Goal: Find specific page/section: Find specific page/section

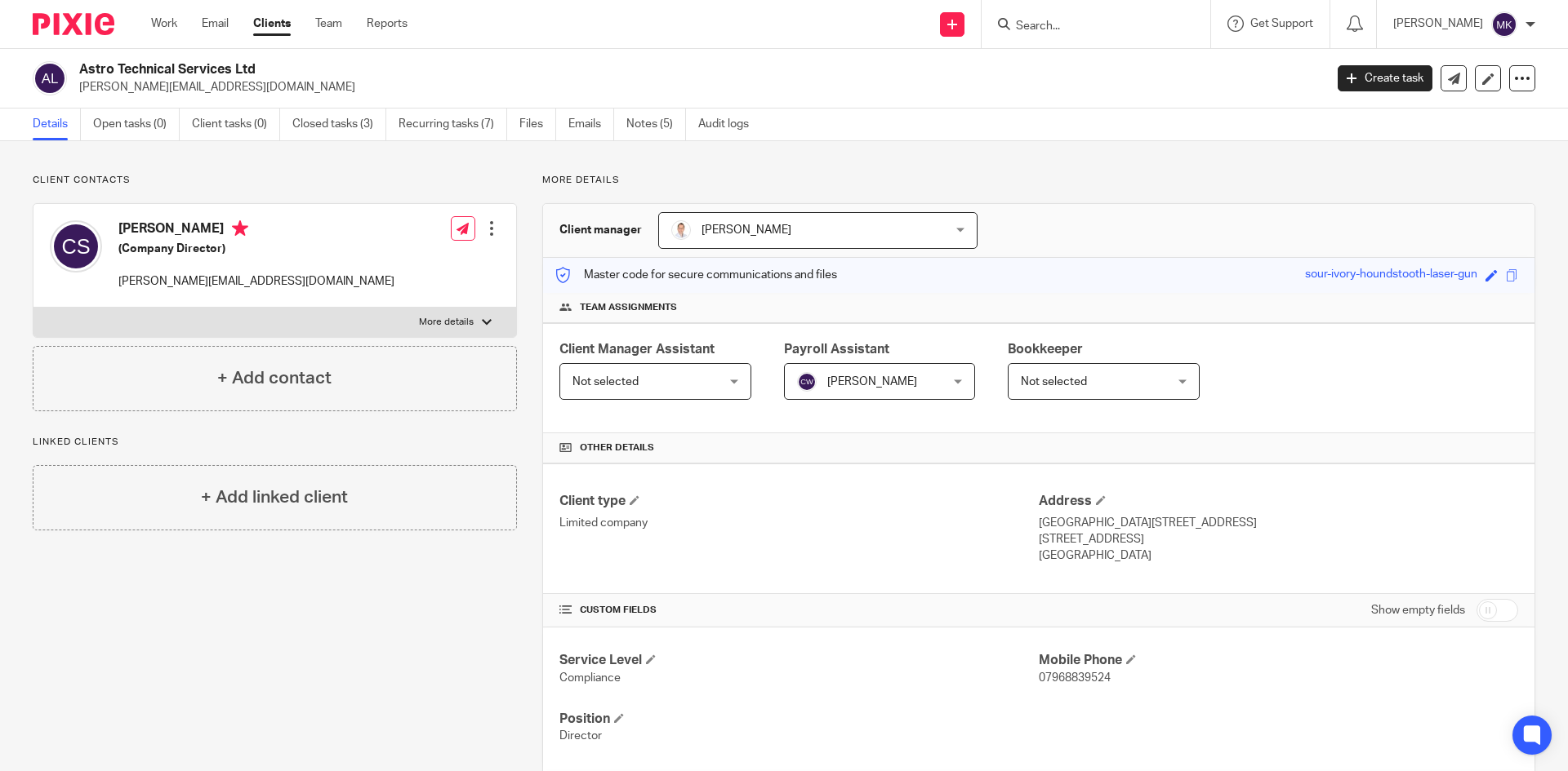
click at [1129, 33] on input "Search" at bounding box center [1088, 27] width 147 height 15
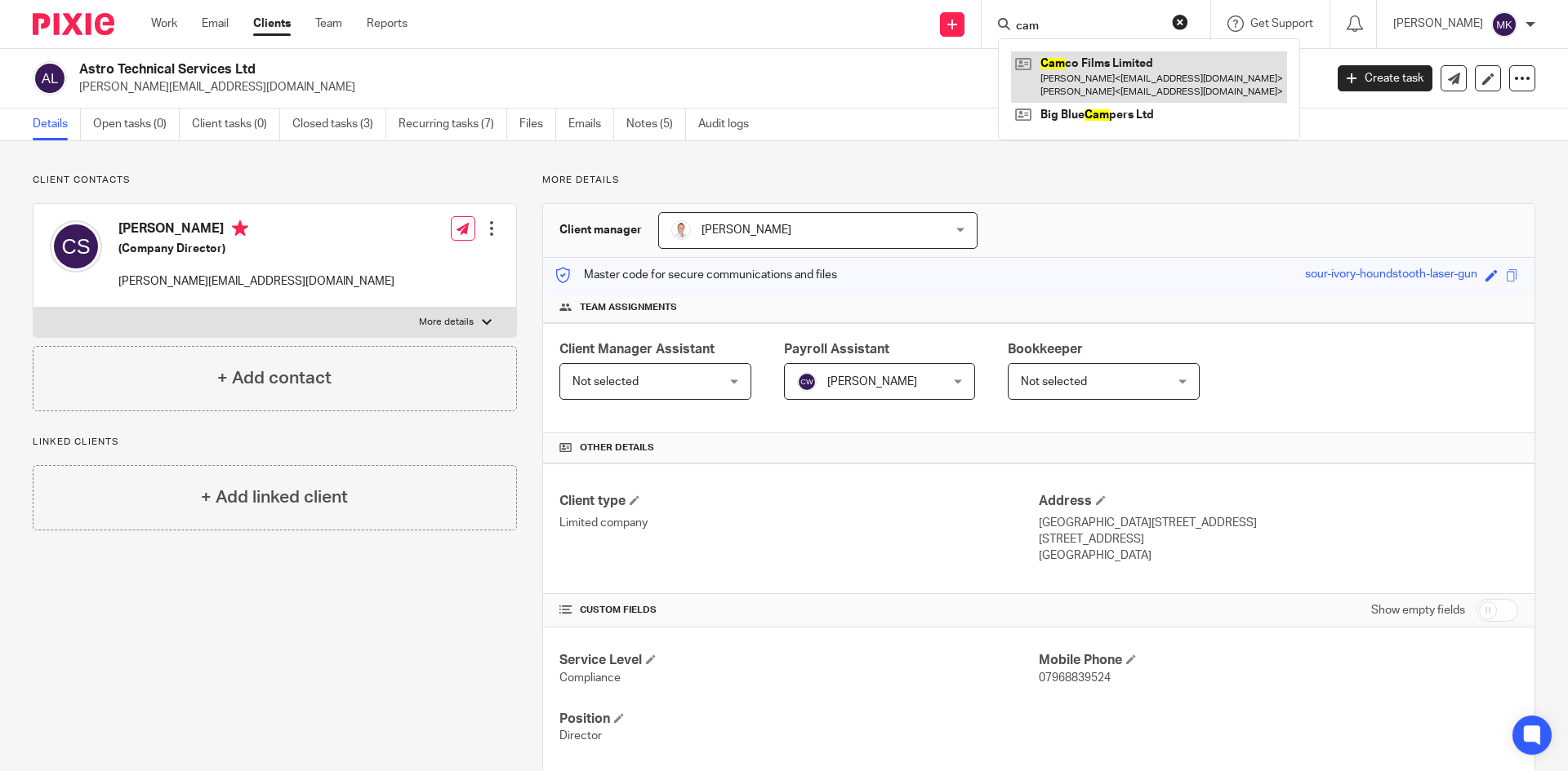
type input "cam"
click at [1120, 95] on link at bounding box center [1148, 77] width 276 height 51
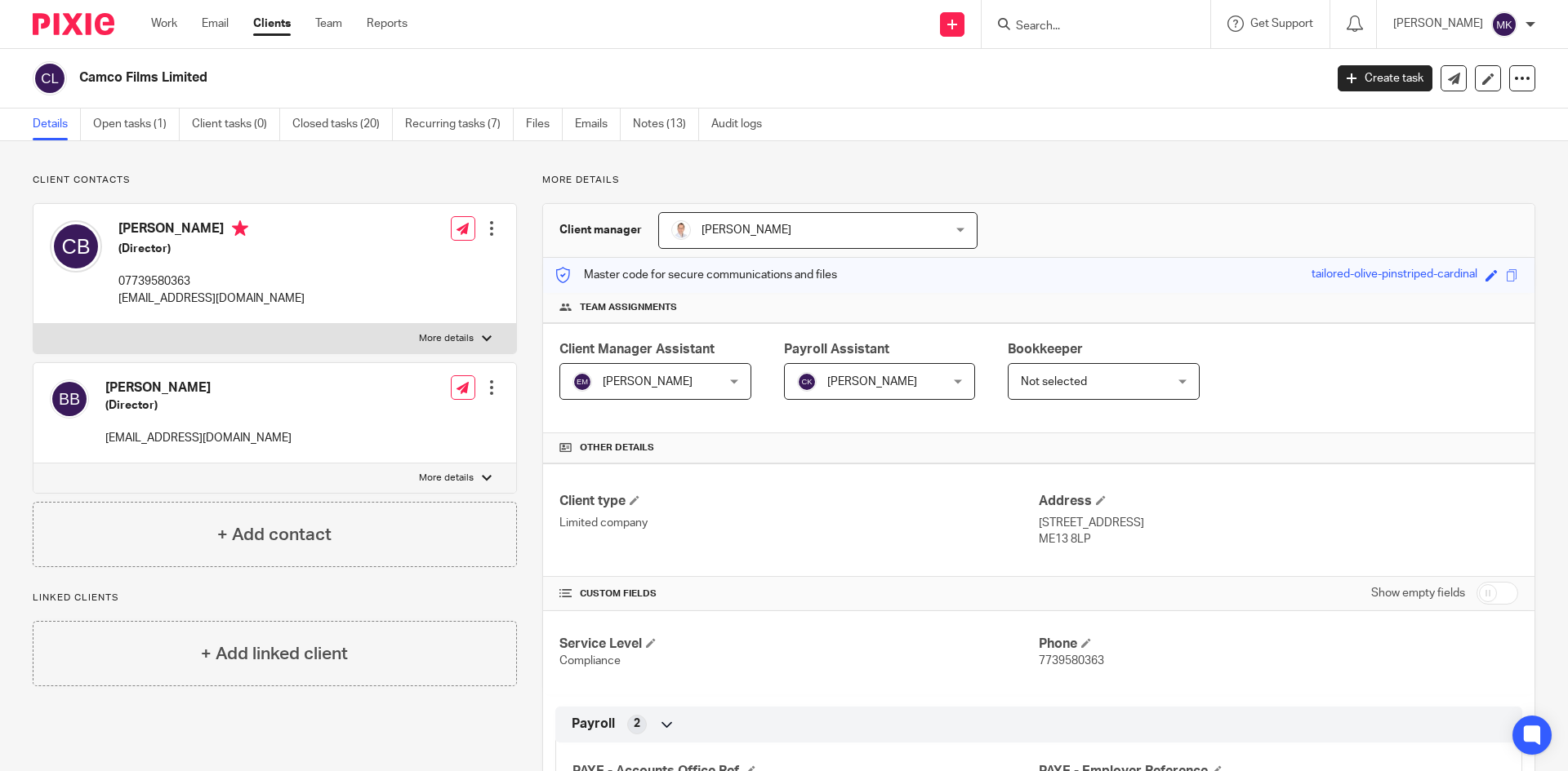
click at [58, 524] on div "+ Add contact" at bounding box center [274, 534] width 484 height 65
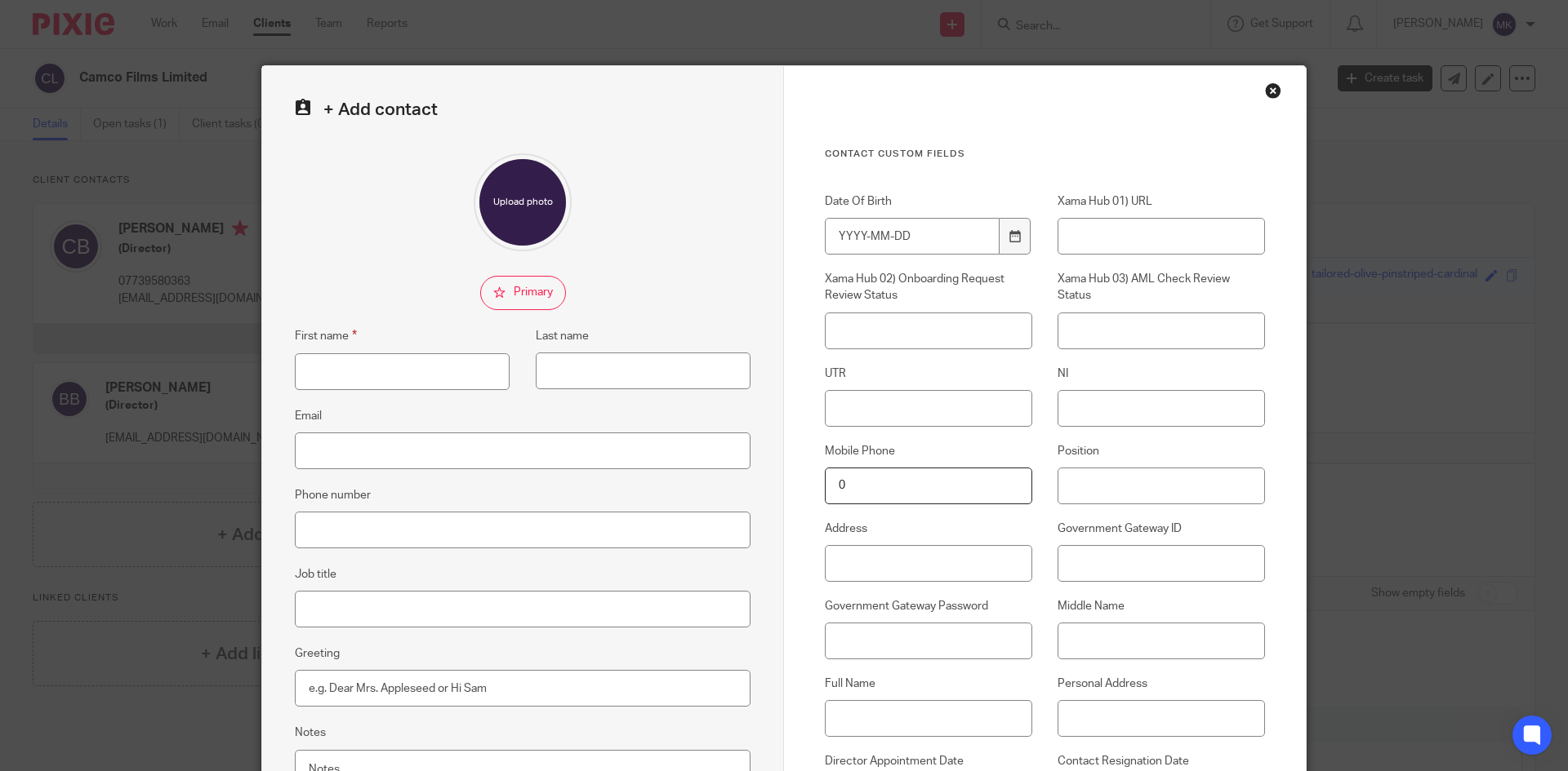
click at [1264, 97] on div "Close this dialog window" at bounding box center [1272, 90] width 17 height 17
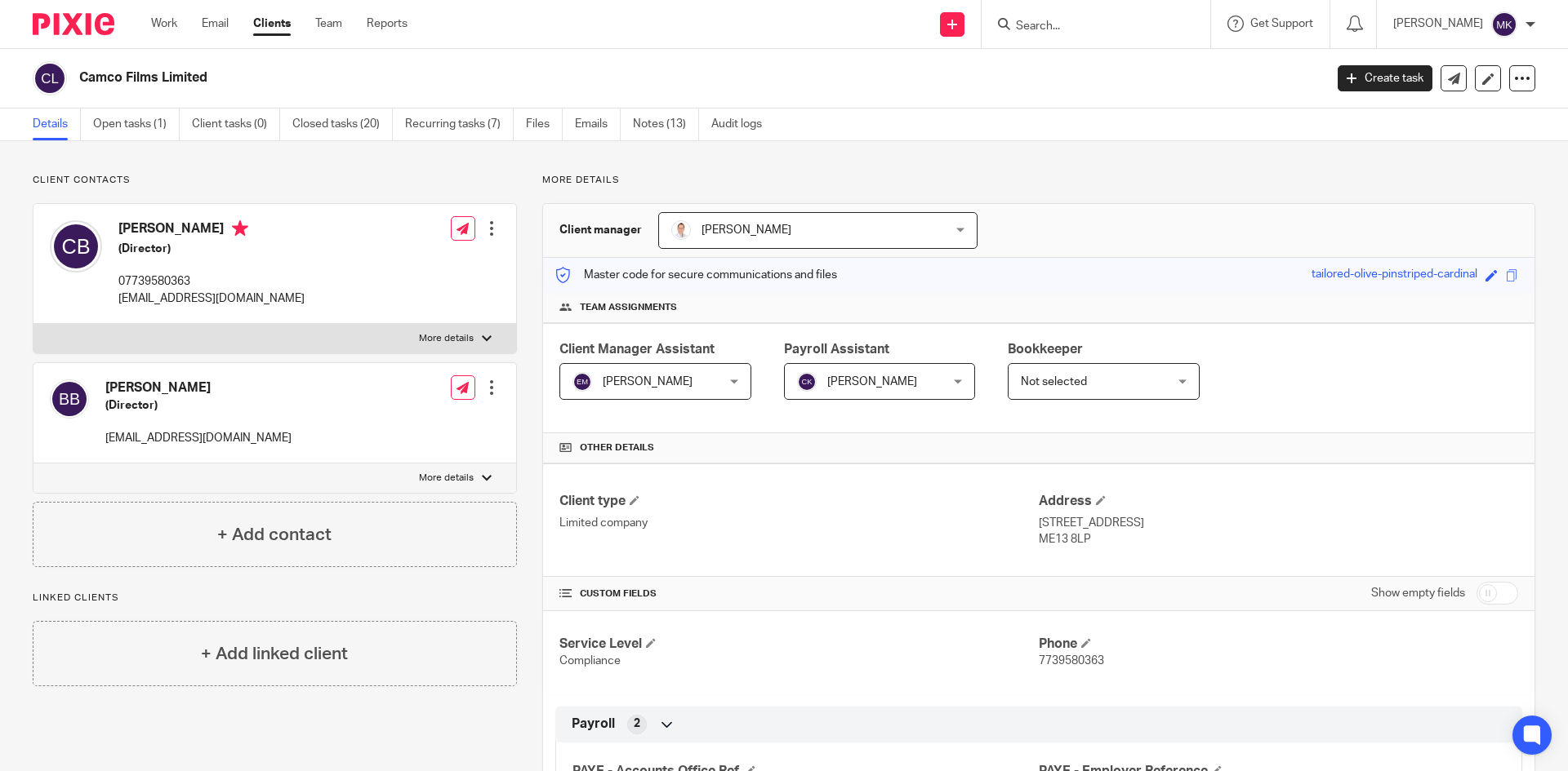
click at [1061, 28] on input "Search" at bounding box center [1088, 27] width 147 height 15
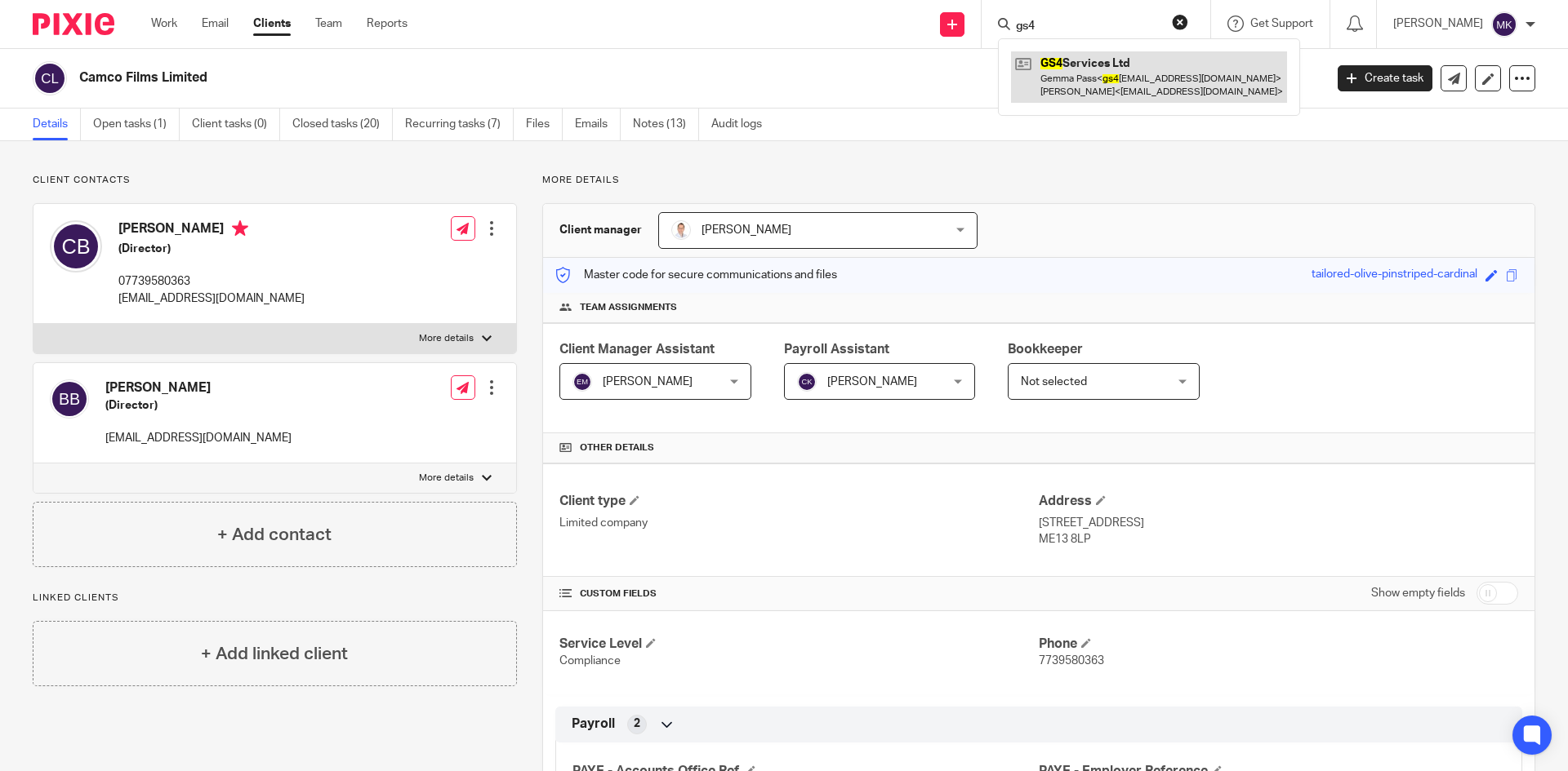
type input "gs4"
click at [1071, 88] on link at bounding box center [1148, 77] width 276 height 51
